Goal: Information Seeking & Learning: Learn about a topic

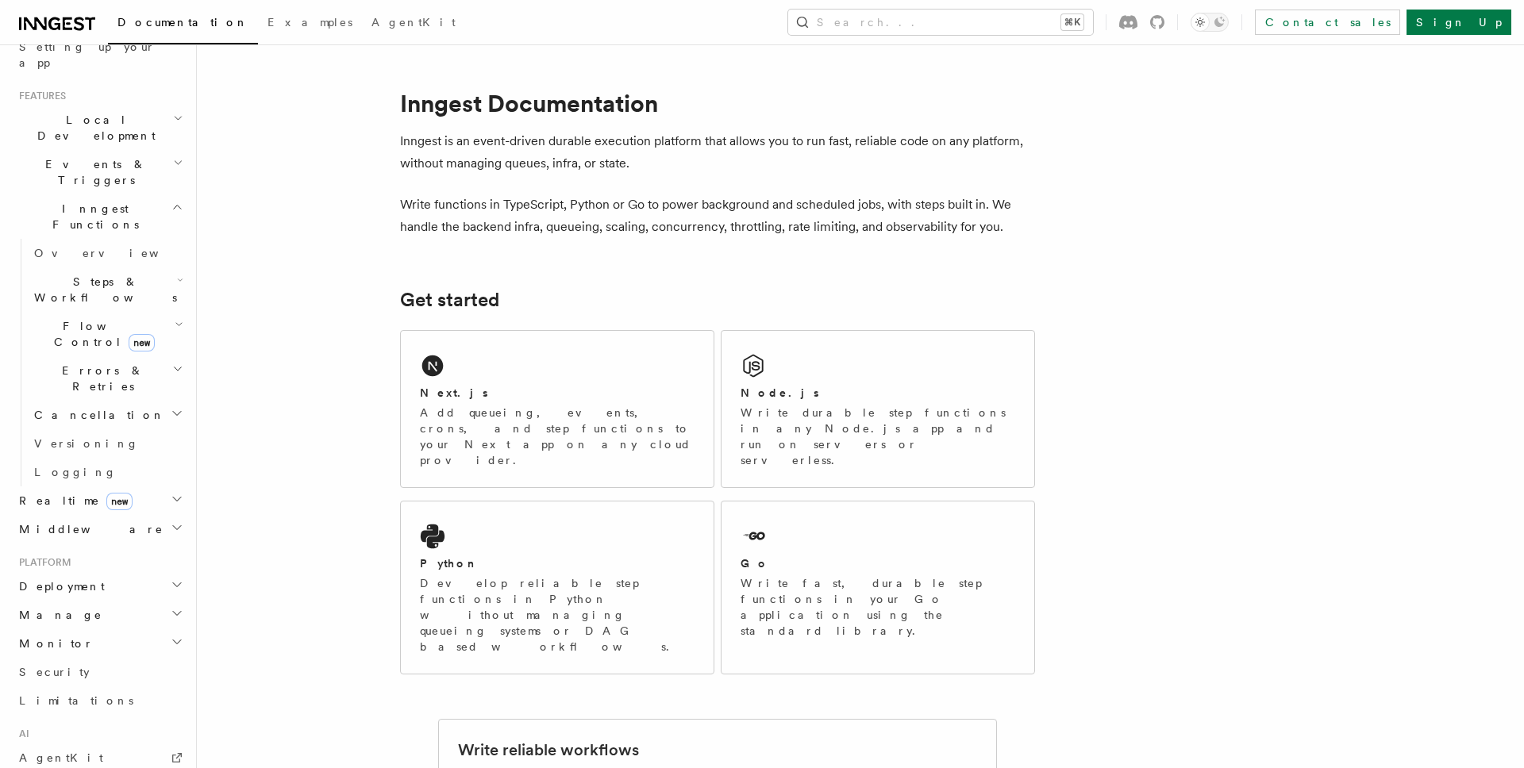
scroll to position [316, 0]
click at [87, 741] on link "AgentKit" at bounding box center [100, 755] width 174 height 29
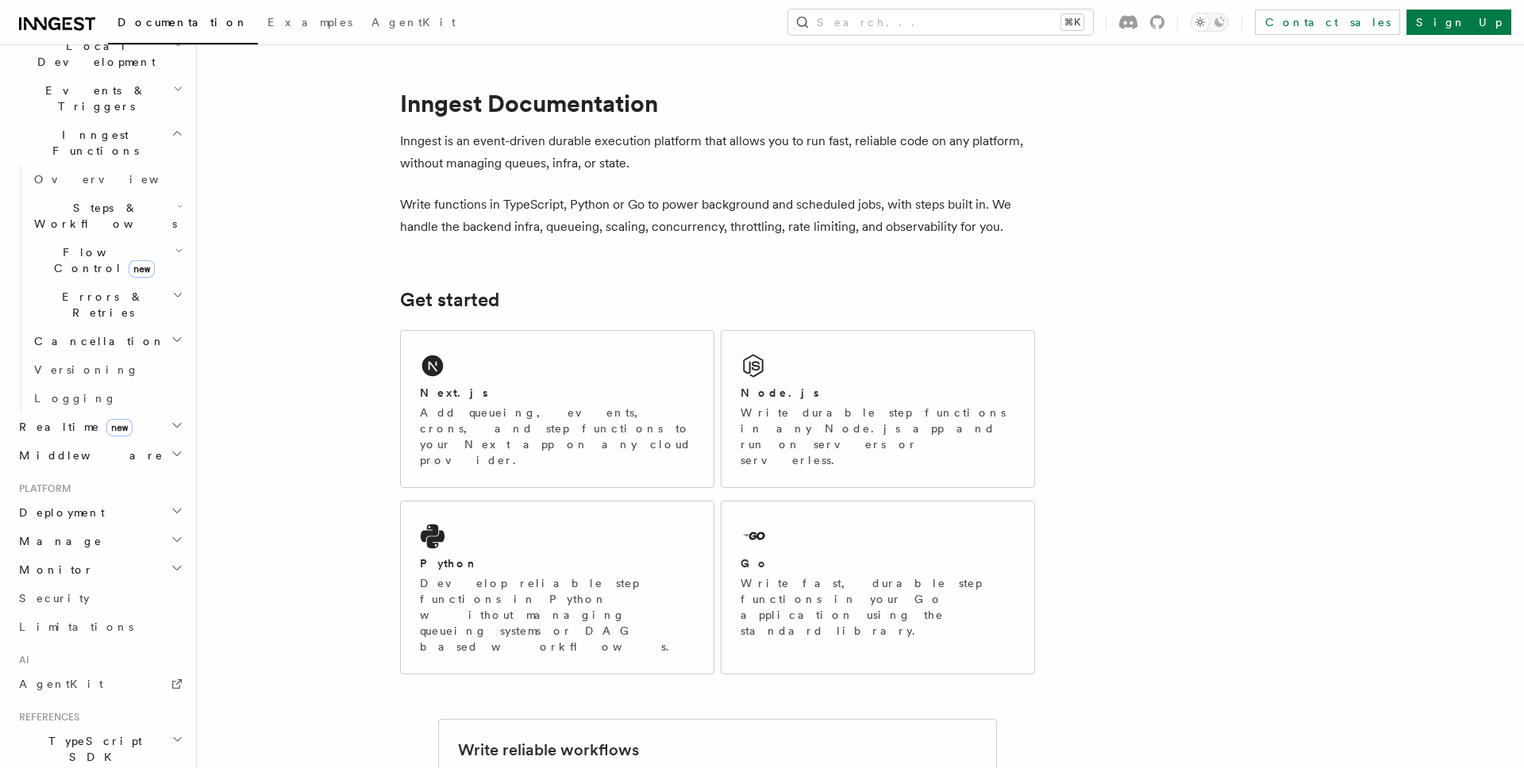
scroll to position [336, 0]
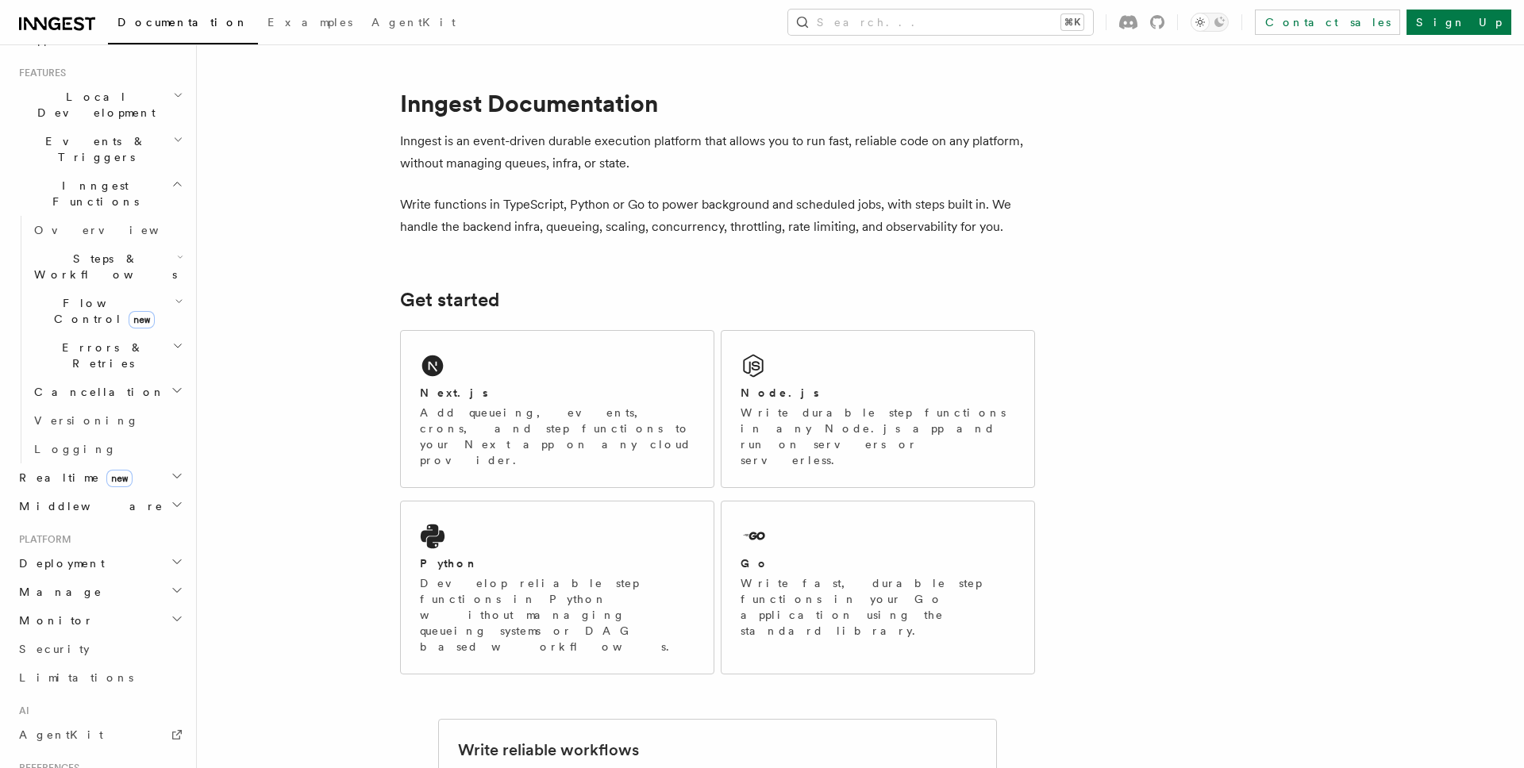
click at [116, 251] on span "Steps & Workflows" at bounding box center [102, 267] width 149 height 32
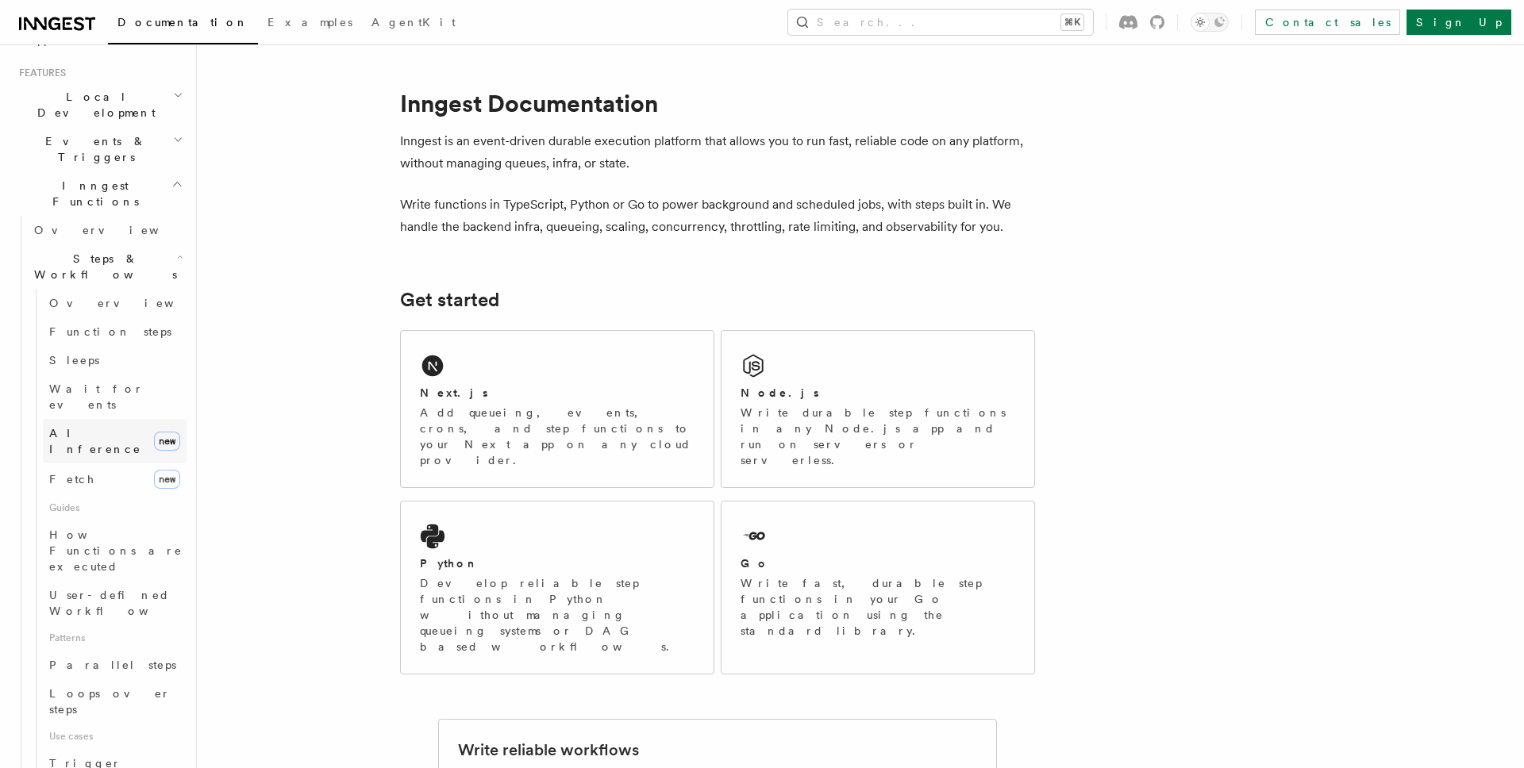
click at [113, 419] on link "AI Inference new" at bounding box center [115, 441] width 144 height 44
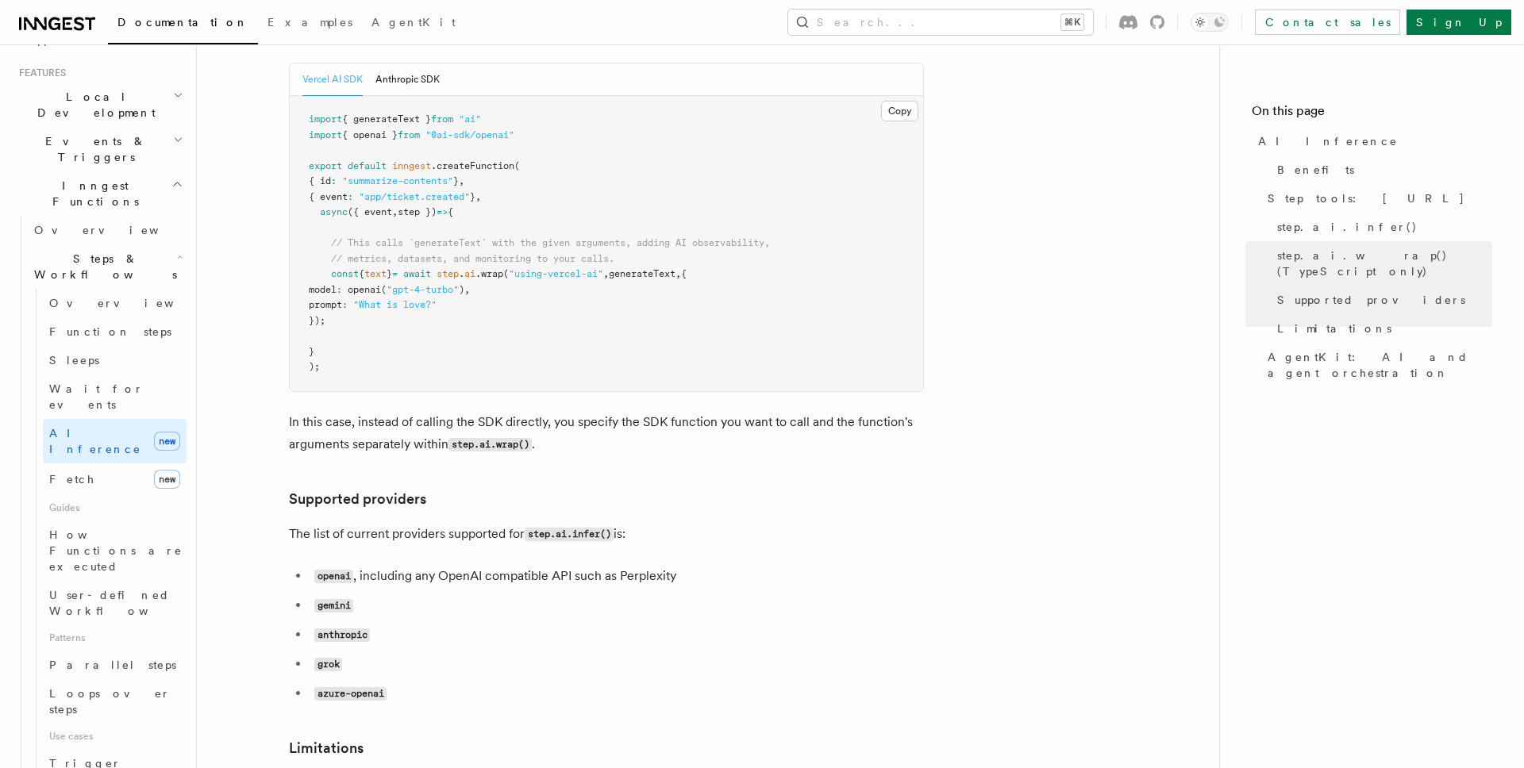
scroll to position [1677, 0]
click at [575, 412] on p "In this case, instead of calling the SDK directly, you specify the SDK function…" at bounding box center [606, 434] width 635 height 45
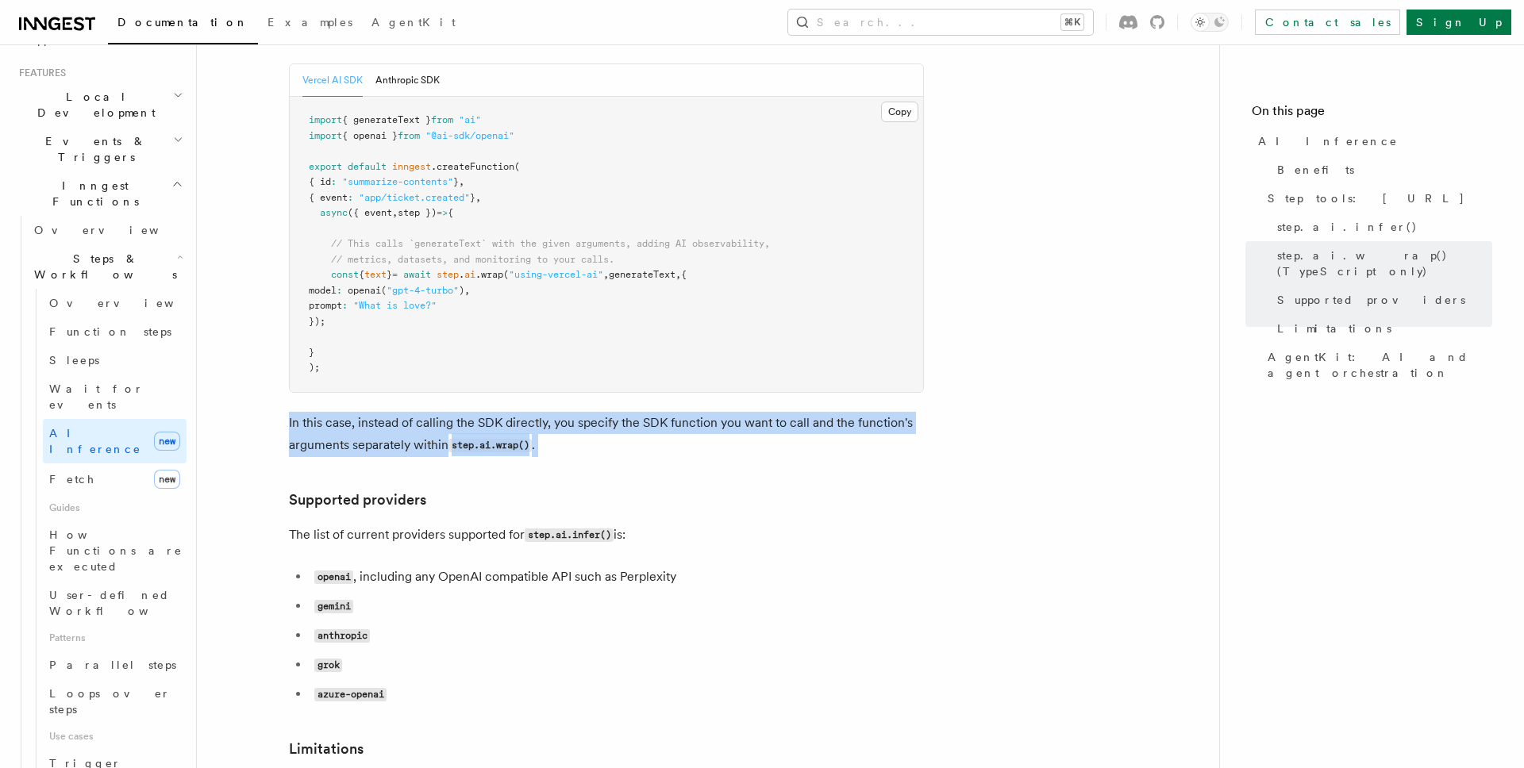
click at [575, 412] on p "In this case, instead of calling the SDK directly, you specify the SDK function…" at bounding box center [606, 434] width 635 height 45
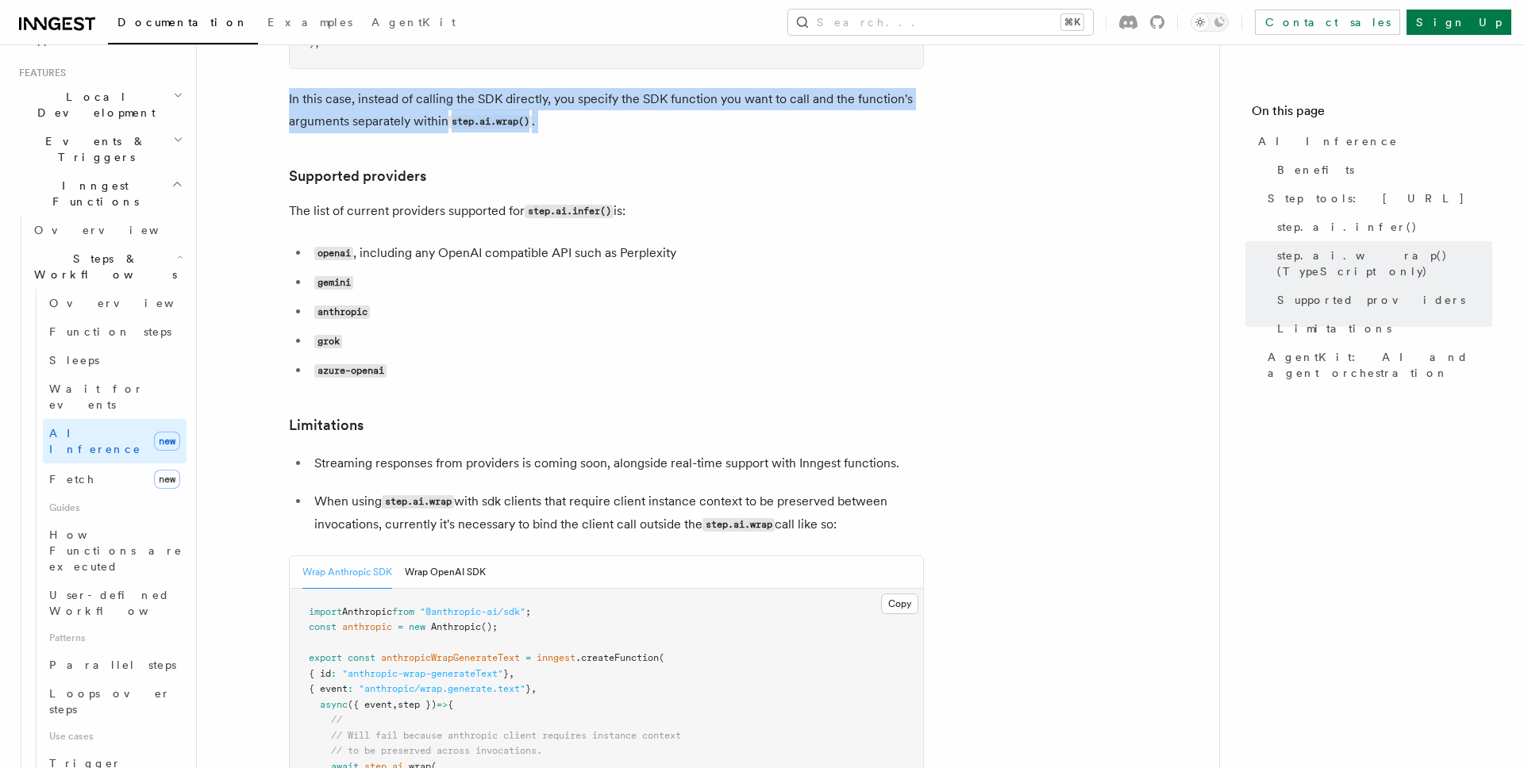
scroll to position [2290, 0]
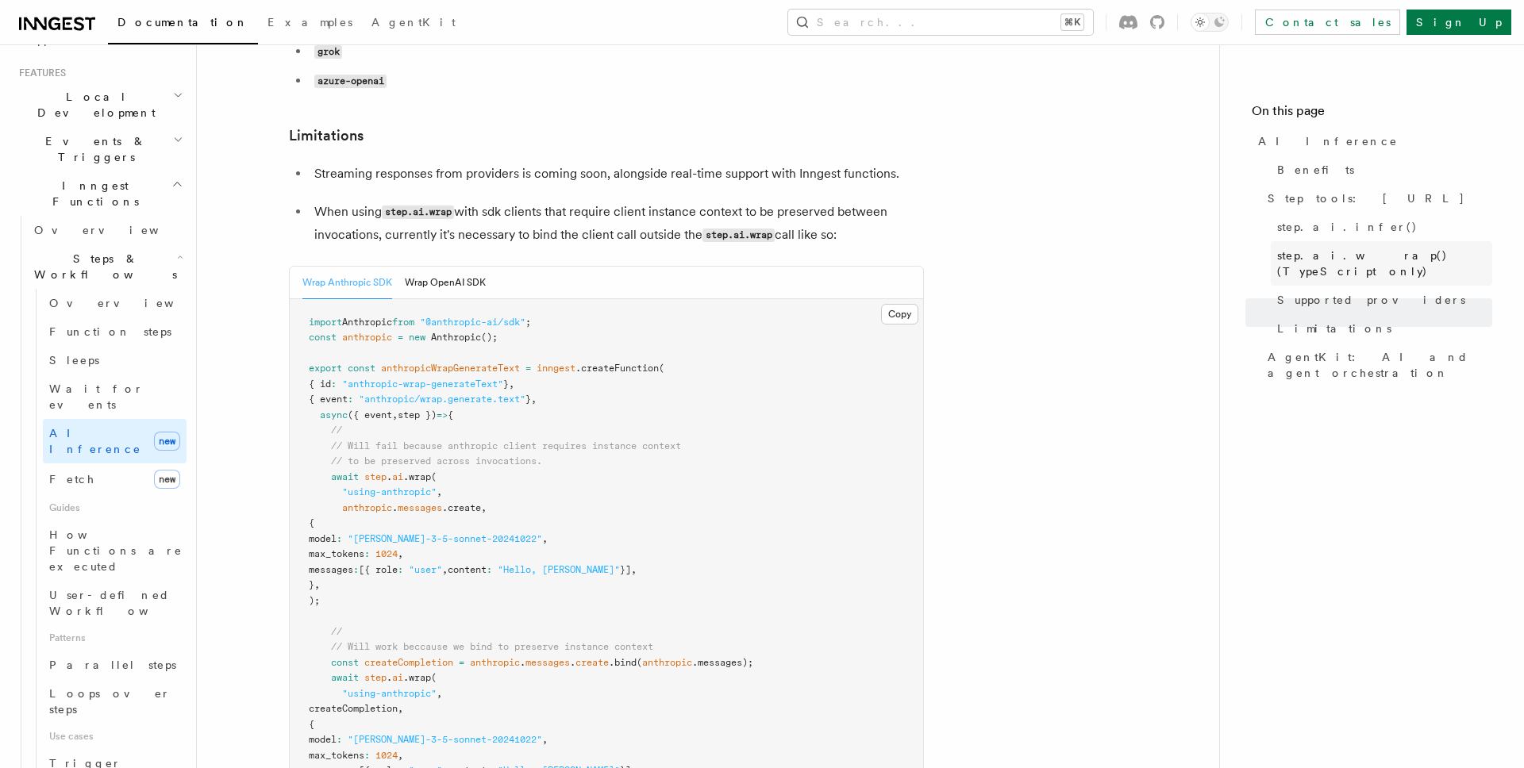
click at [1374, 260] on span "step.ai.wrap() (TypeScript only)" at bounding box center [1384, 264] width 215 height 32
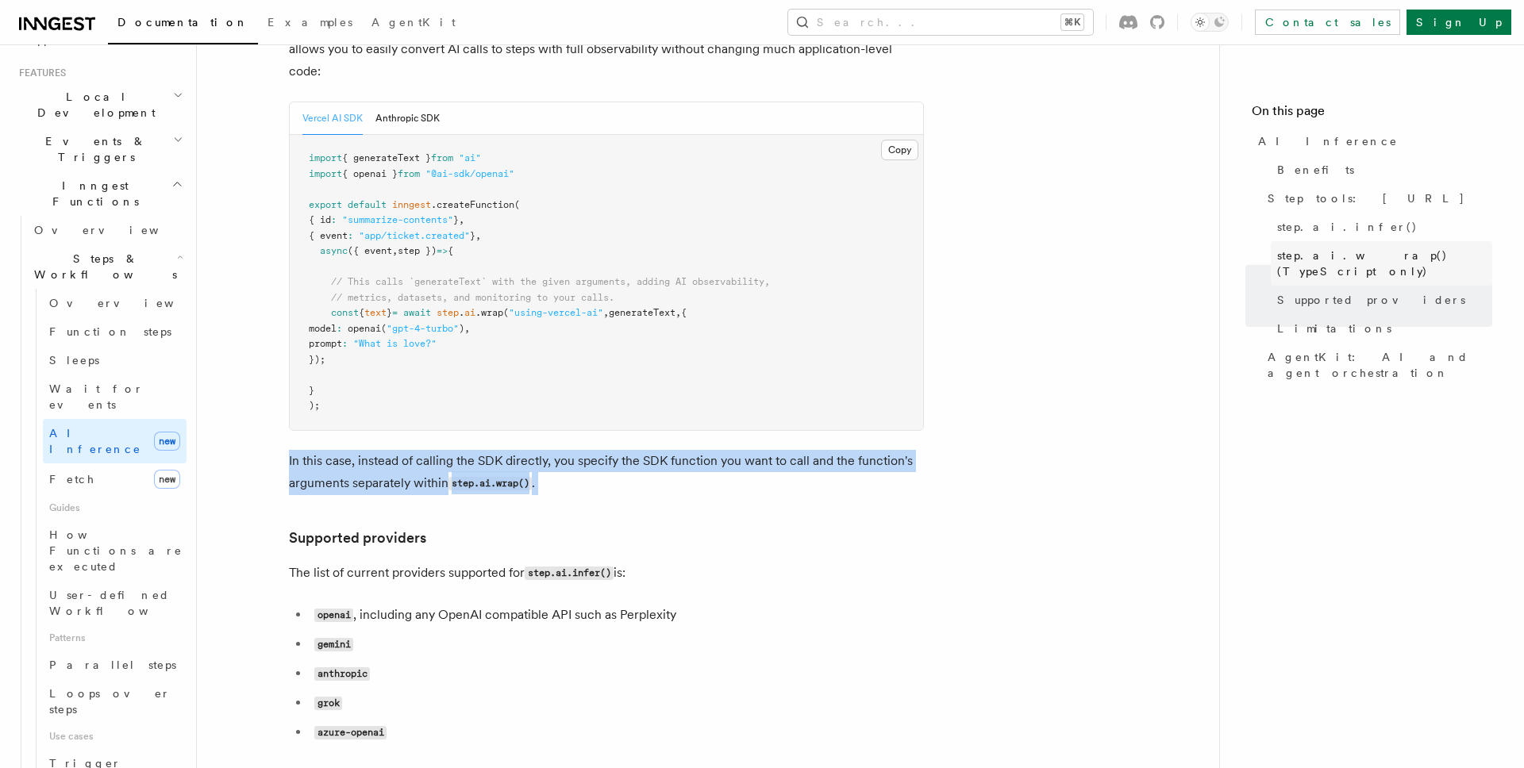
scroll to position [1483, 0]
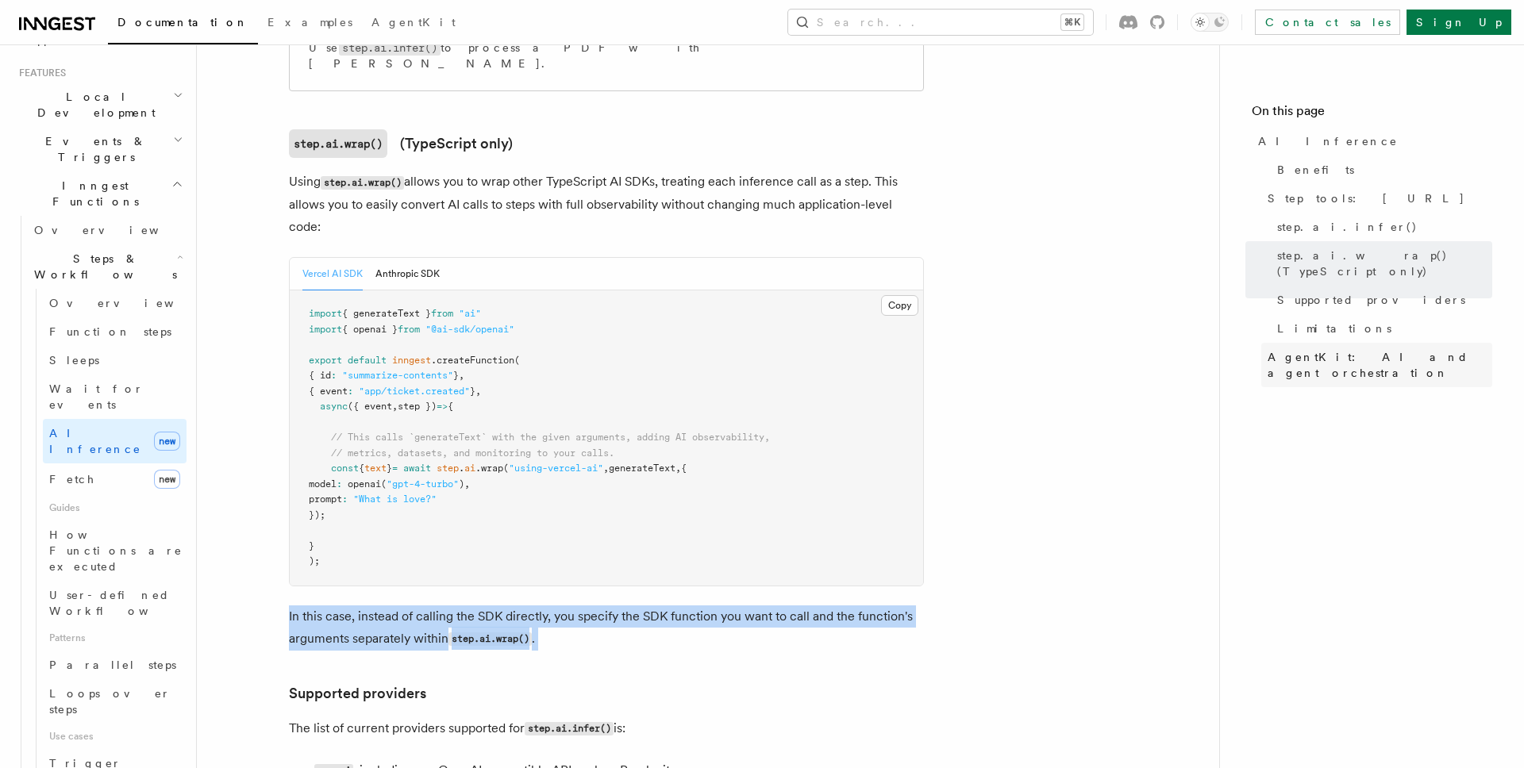
click at [1327, 343] on link "AgentKit: AI and agent orchestration" at bounding box center [1376, 365] width 231 height 44
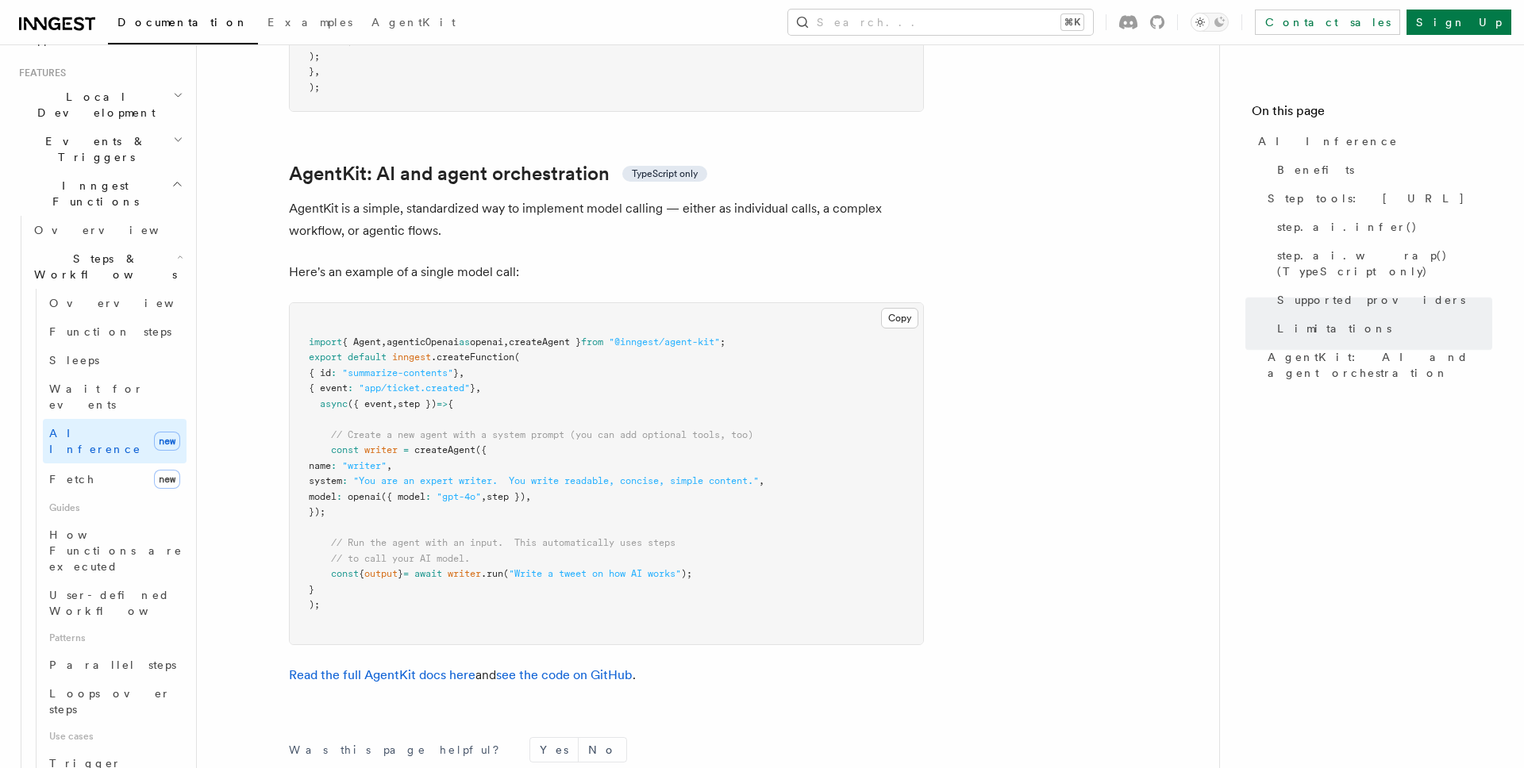
scroll to position [4589, 0]
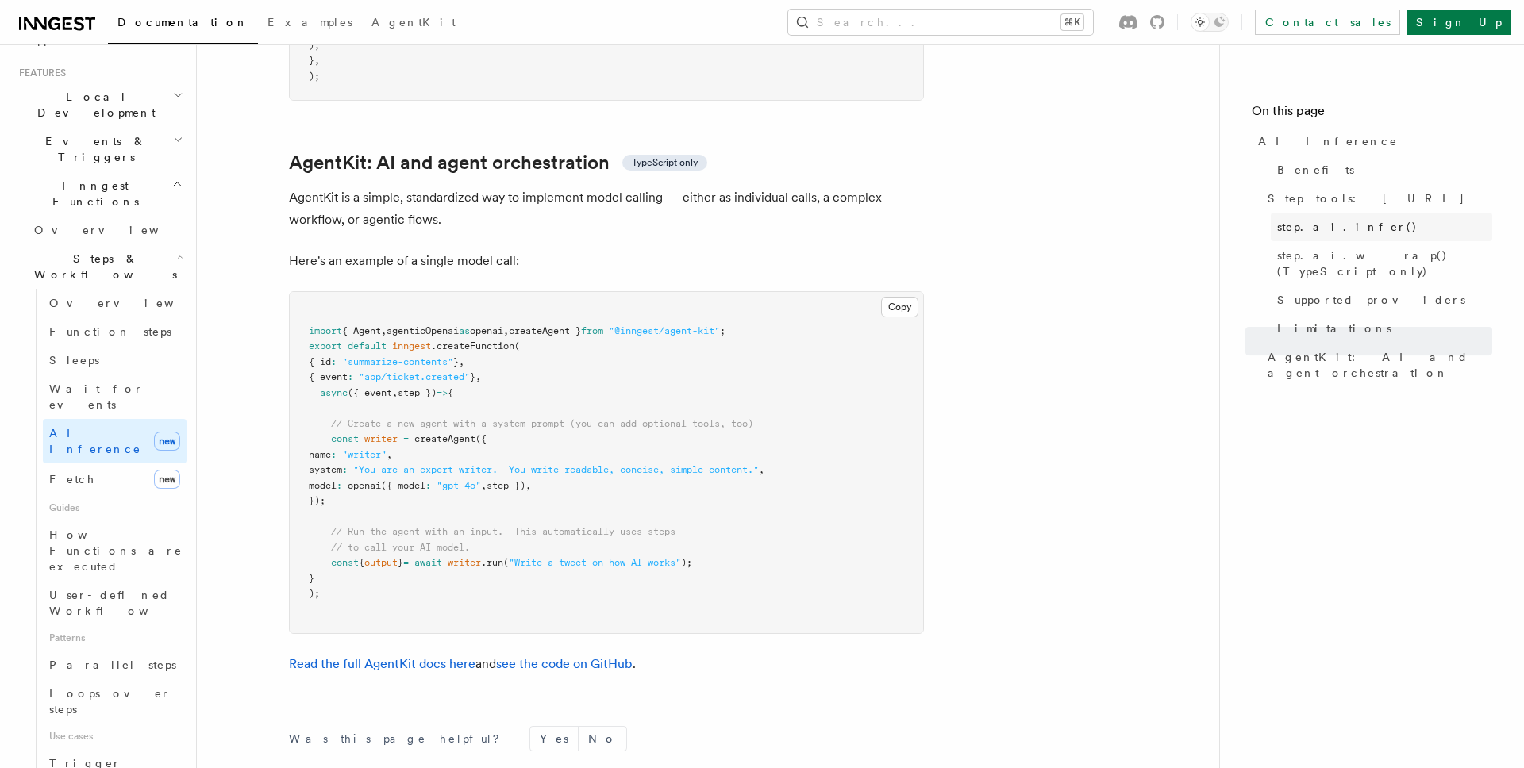
click at [1336, 237] on link "step.ai.infer()" at bounding box center [1381, 227] width 221 height 29
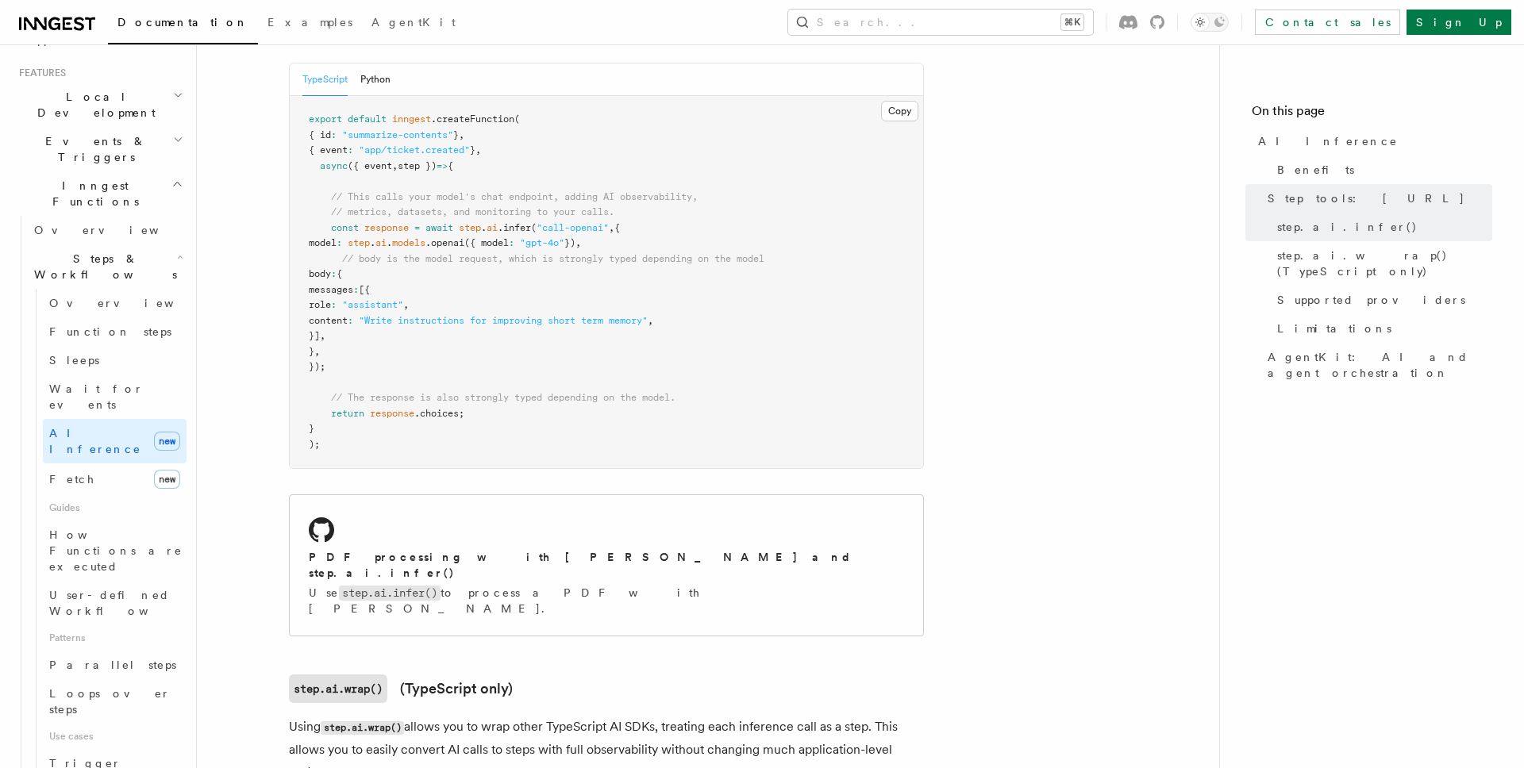
scroll to position [940, 0]
click at [1351, 236] on link "step.ai.infer()" at bounding box center [1381, 227] width 221 height 29
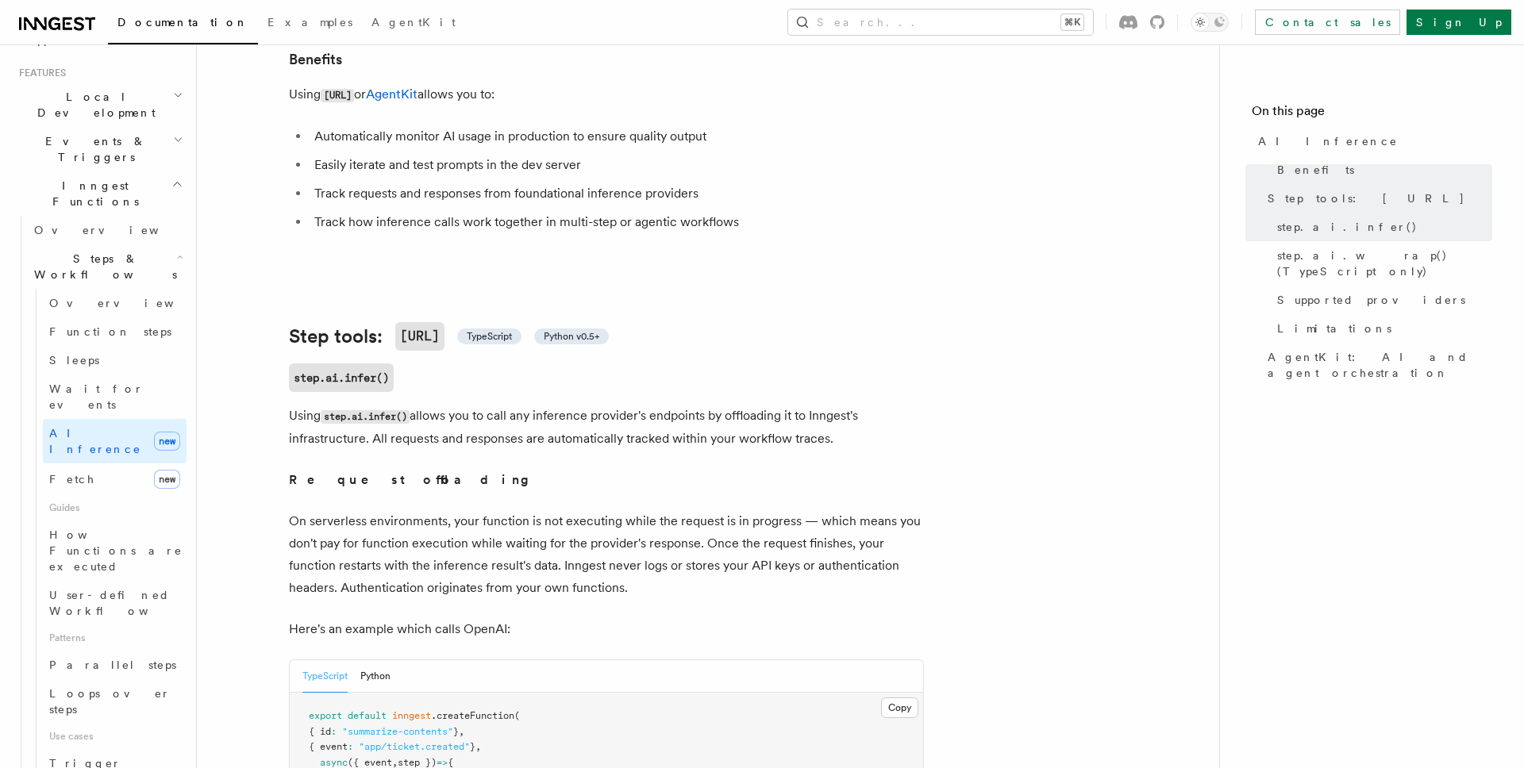
scroll to position [321, 0]
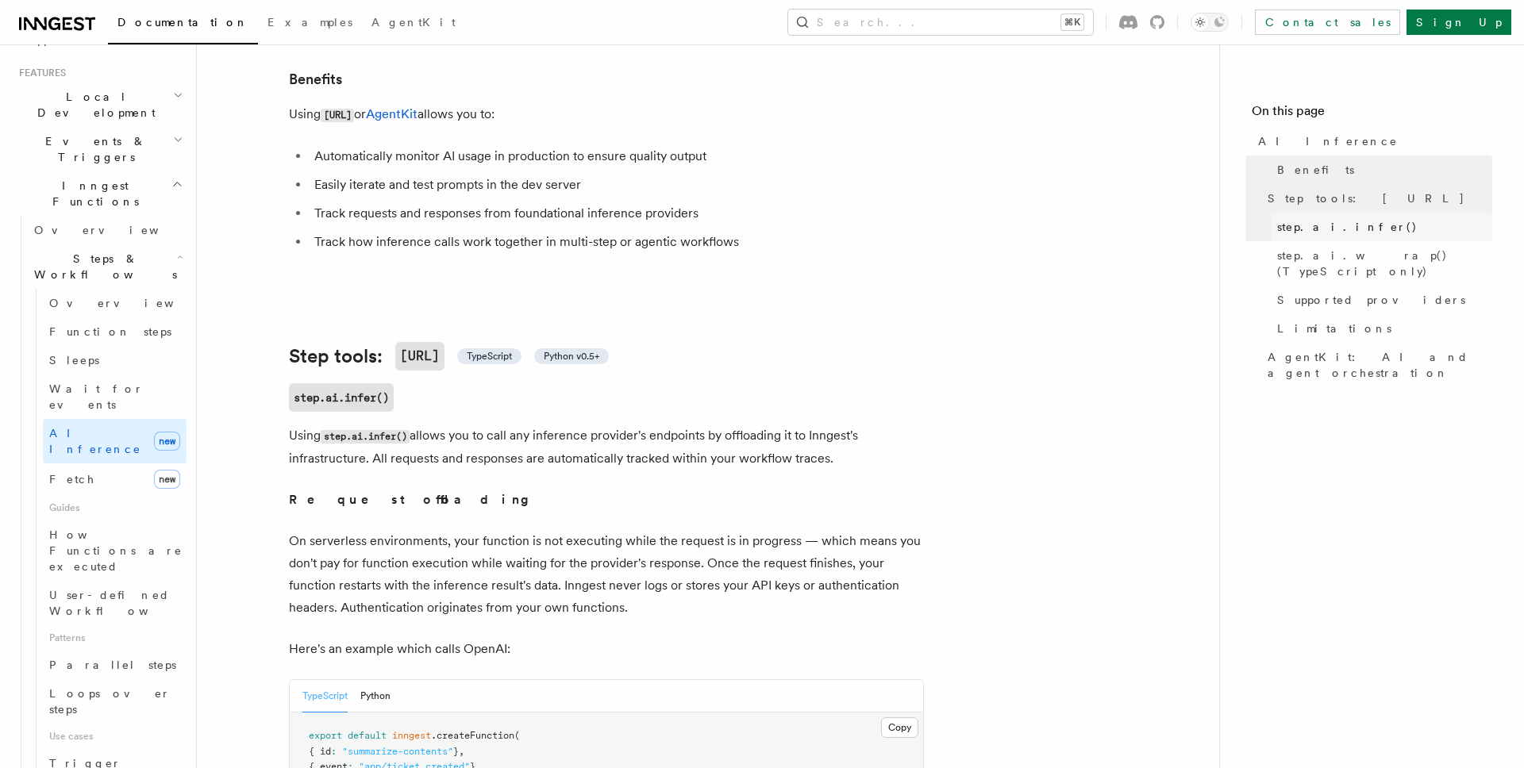
click at [1336, 227] on span "step.ai.infer()" at bounding box center [1347, 227] width 140 height 16
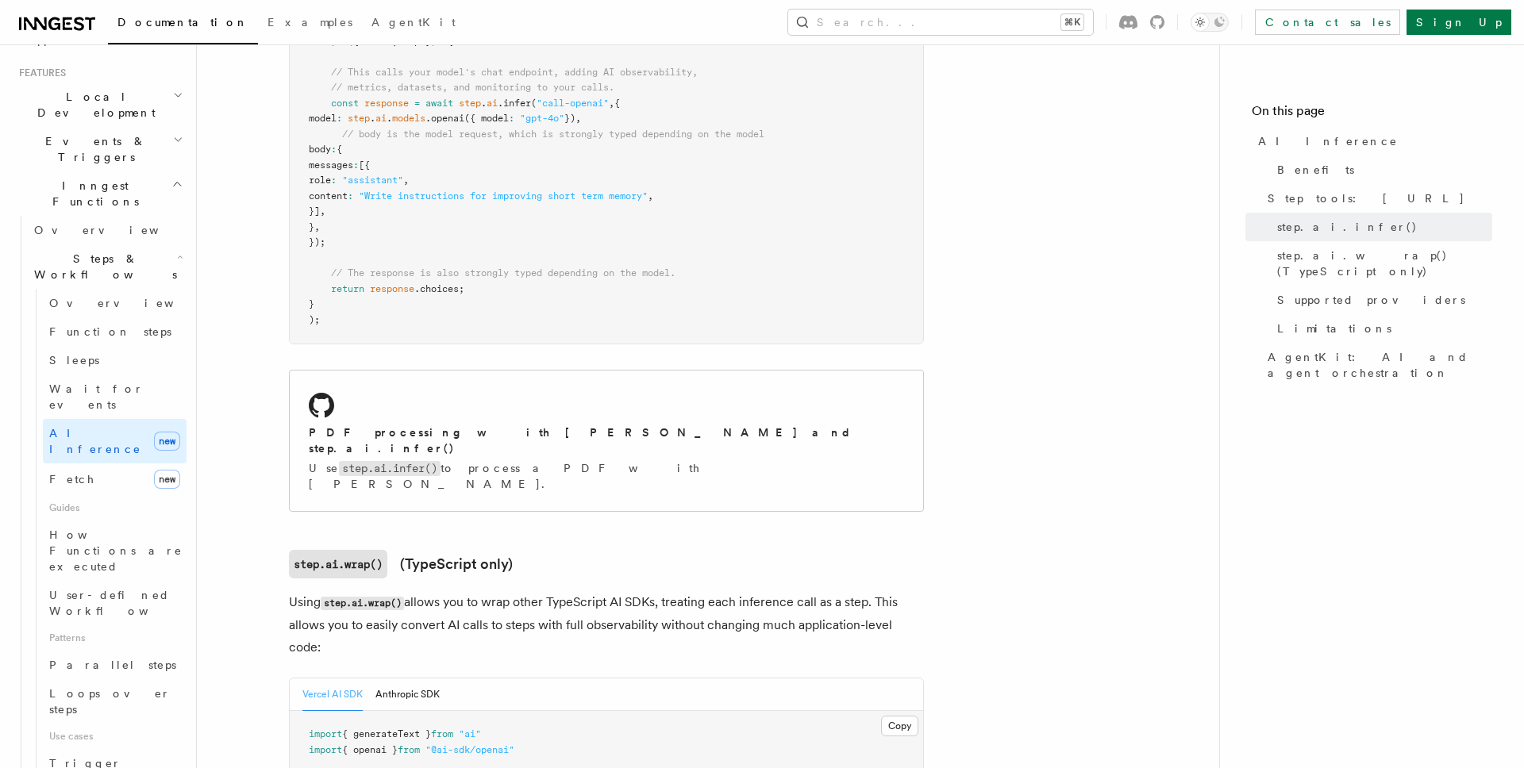
scroll to position [1066, 0]
click at [549, 421] on h2 "PDF processing with [PERSON_NAME] and step.ai.infer()" at bounding box center [606, 437] width 595 height 32
